Goal: Entertainment & Leisure: Consume media (video, audio)

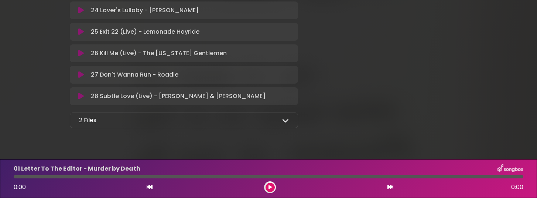
scroll to position [668, 0]
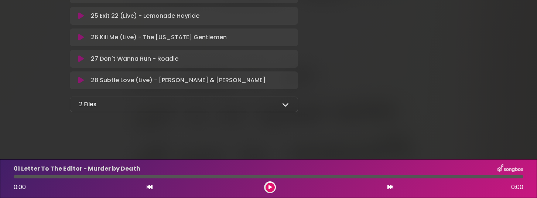
click at [284, 103] on icon at bounding box center [285, 104] width 7 height 7
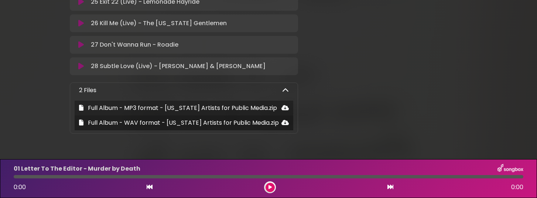
scroll to position [684, 0]
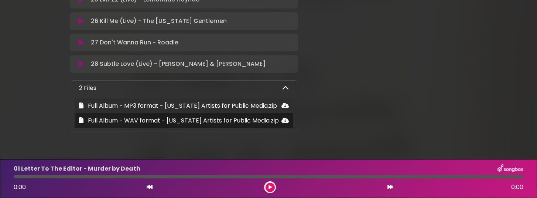
click at [286, 106] on icon at bounding box center [285, 105] width 7 height 6
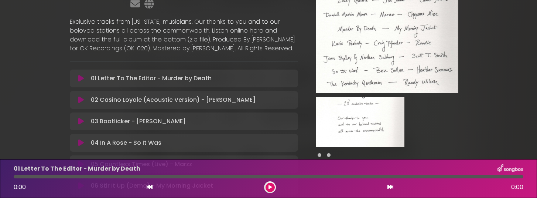
scroll to position [92, 0]
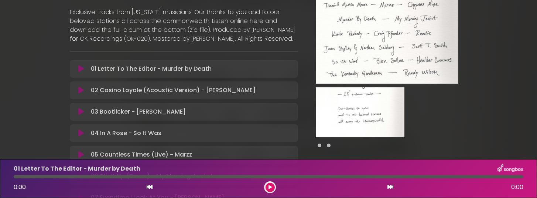
click at [353, 114] on img at bounding box center [360, 112] width 89 height 50
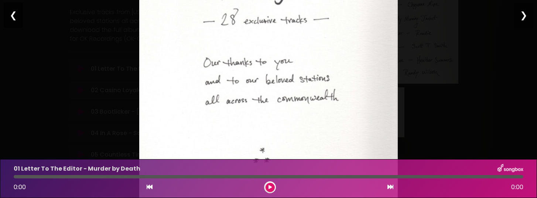
scroll to position [93, 0]
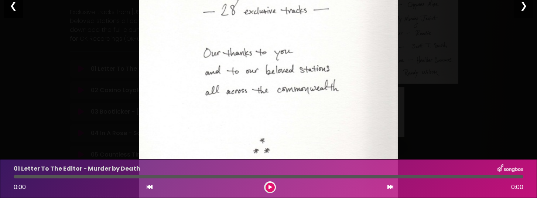
click at [12, 4] on div "❮" at bounding box center [13, 5] width 19 height 25
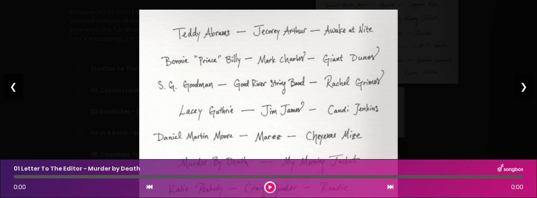
scroll to position [0, 0]
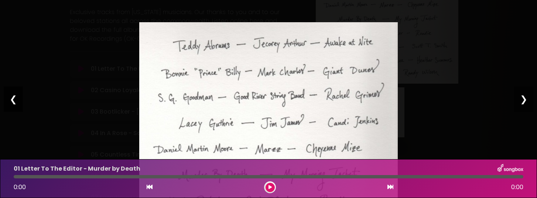
click at [10, 97] on div "❮" at bounding box center [13, 98] width 19 height 25
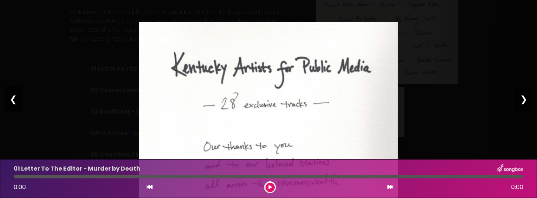
click at [41, 84] on div "Pause Play % buffered 00:00 00:00 00:00 Exit fullscreen Enter fullscreen Play ❮…" at bounding box center [268, 99] width 537 height 198
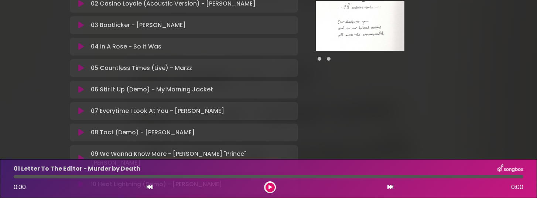
scroll to position [175, 0]
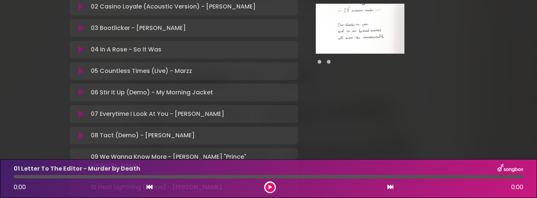
click at [332, 23] on img at bounding box center [360, 29] width 89 height 50
